Goal: Find specific page/section: Find specific page/section

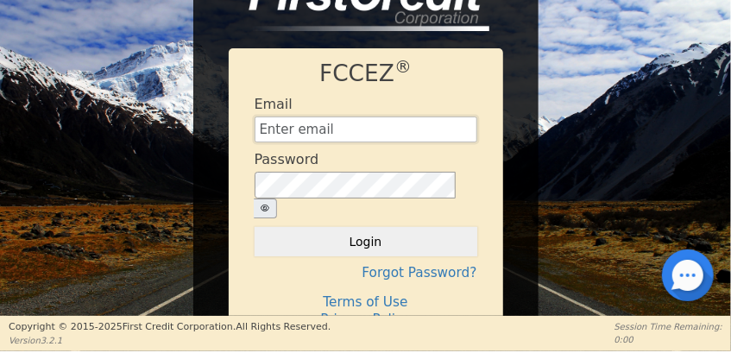
click at [349, 142] on input "text" at bounding box center [366, 130] width 223 height 26
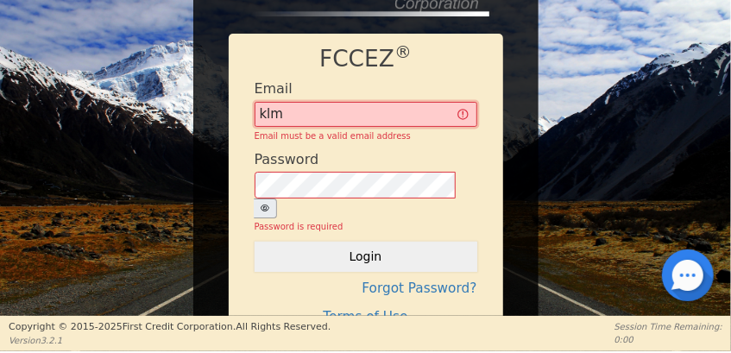
type input "[EMAIL_ADDRESS][DOMAIN_NAME]"
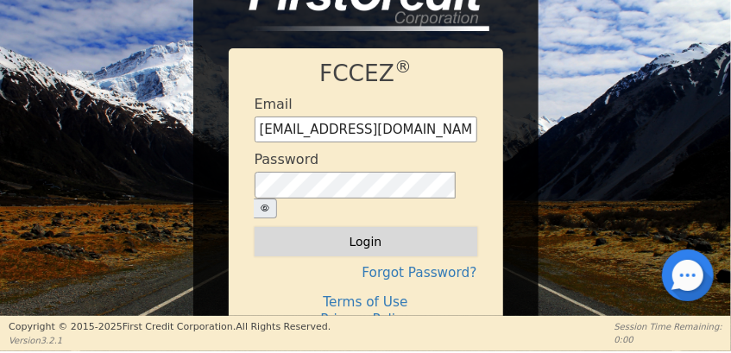
click at [378, 236] on button "Login" at bounding box center [366, 241] width 223 height 29
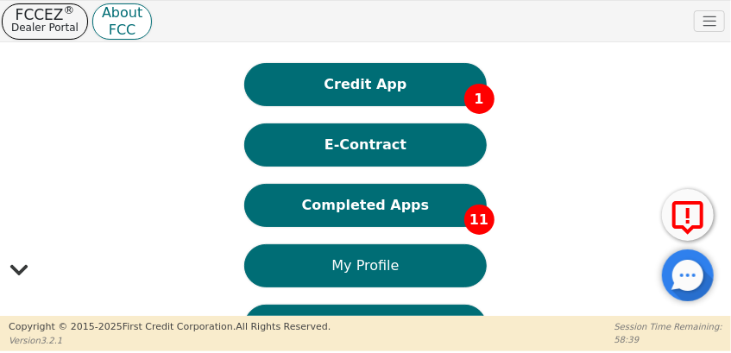
scroll to position [57, 0]
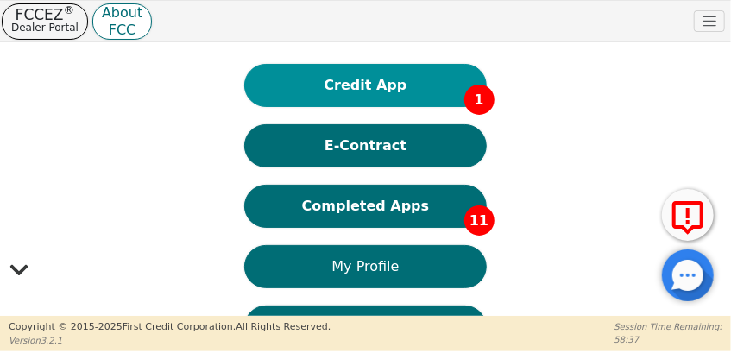
click at [367, 95] on button "Credit App 1" at bounding box center [365, 85] width 242 height 43
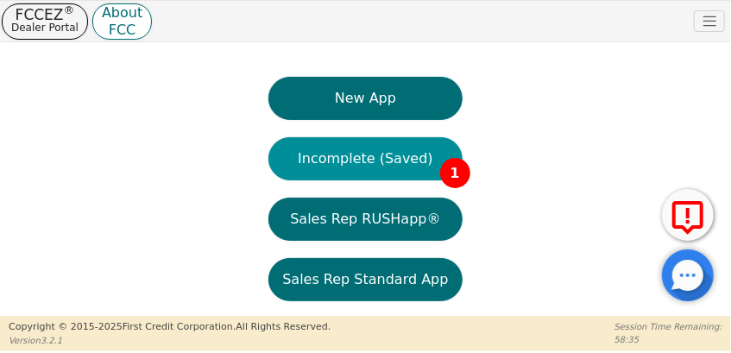
click at [364, 154] on button "Incomplete (Saved) 1" at bounding box center [364, 158] width 193 height 43
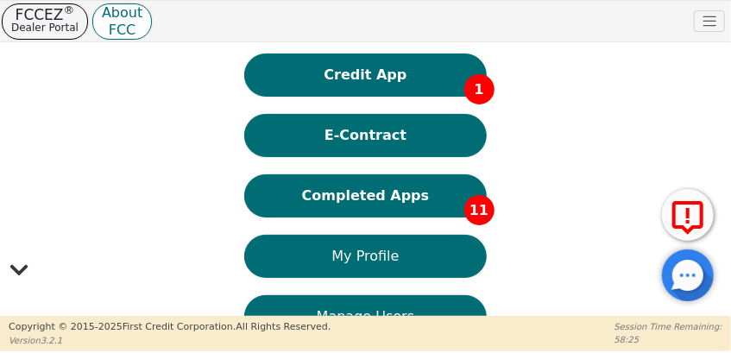
click at [375, 200] on button "Completed Apps 11" at bounding box center [365, 195] width 242 height 43
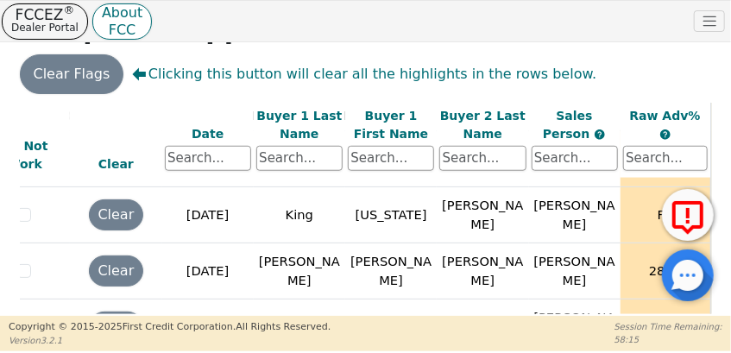
scroll to position [505, 12]
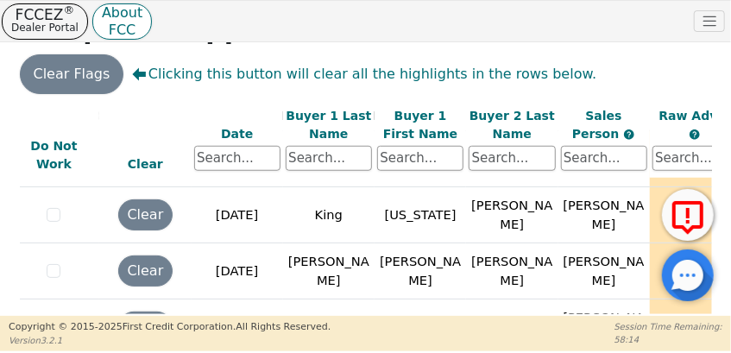
click at [245, 325] on span "All Rights Reserved." at bounding box center [283, 326] width 95 height 11
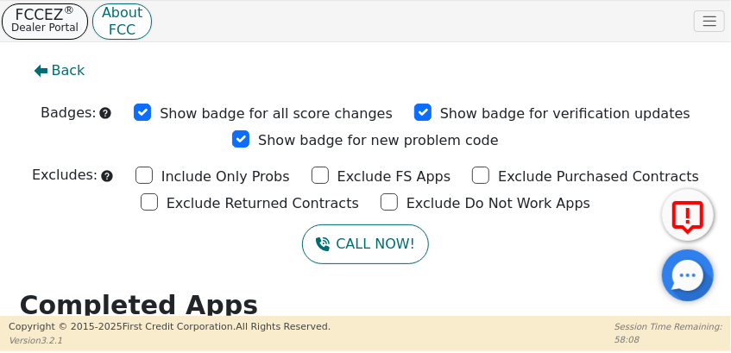
click at [43, 26] on p "Dealer Portal" at bounding box center [44, 28] width 67 height 14
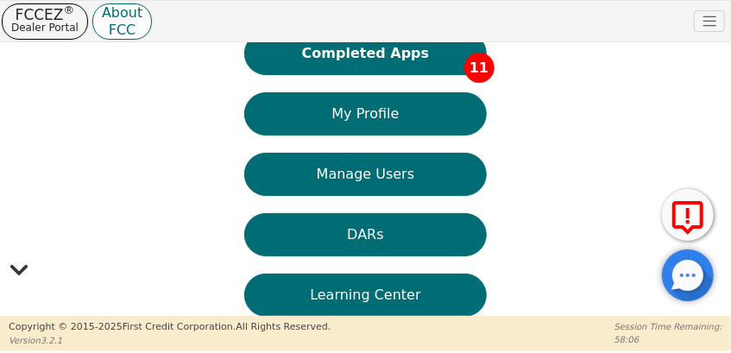
scroll to position [230, 0]
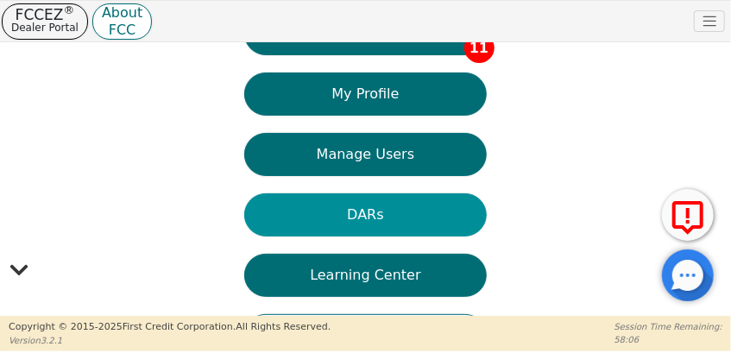
click at [366, 205] on button "DARs" at bounding box center [365, 214] width 242 height 43
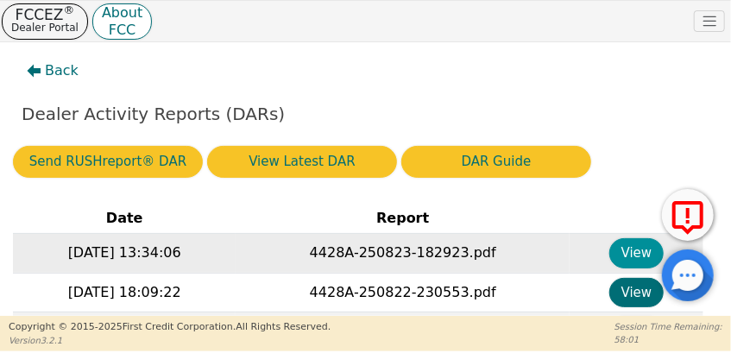
click at [630, 253] on button "View" at bounding box center [636, 253] width 54 height 30
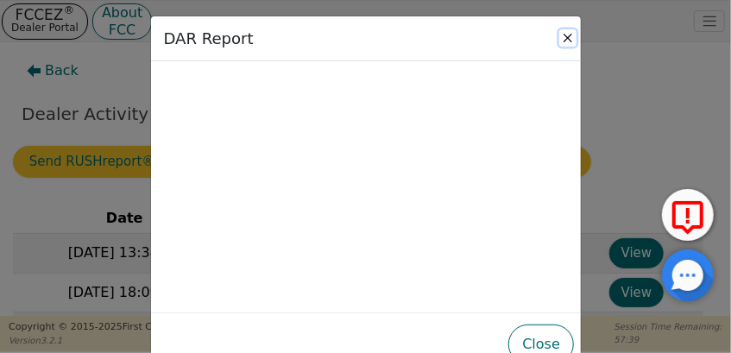
click at [564, 40] on button "Close" at bounding box center [567, 37] width 17 height 17
